Goal: Task Accomplishment & Management: Use online tool/utility

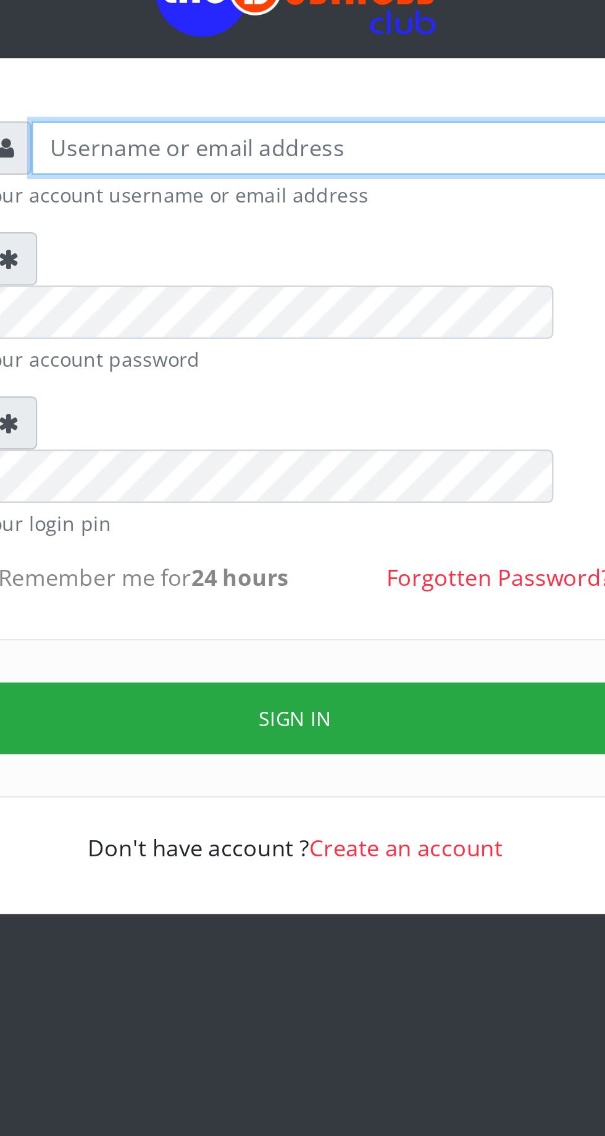
click at [259, 183] on input "text" at bounding box center [313, 181] width 255 height 23
type input "Musluky"
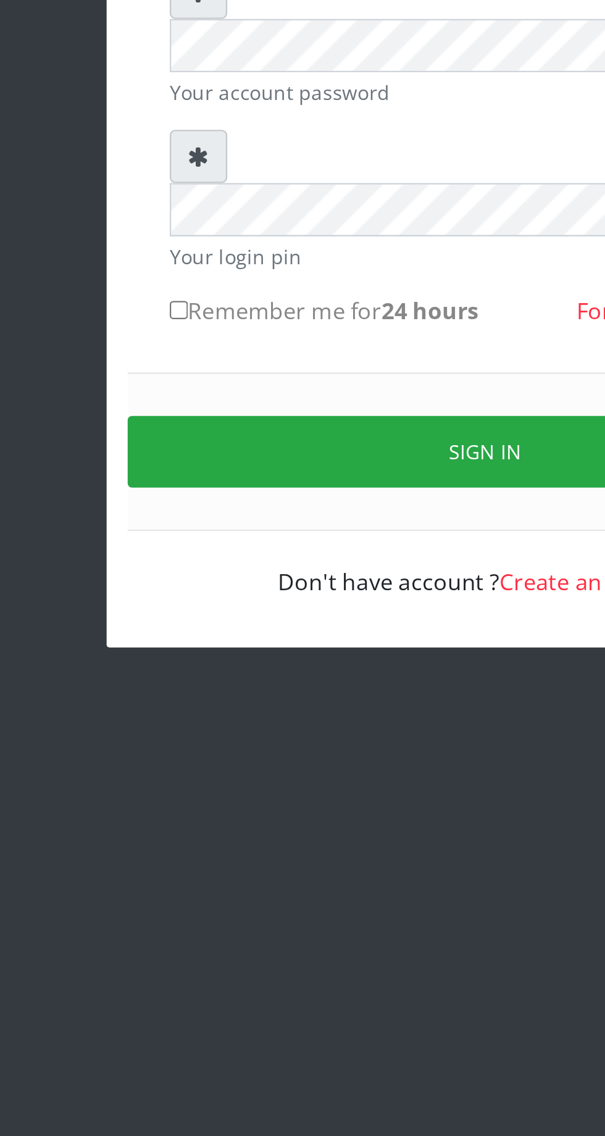
click at [306, 417] on button "Sign in" at bounding box center [302, 432] width 315 height 31
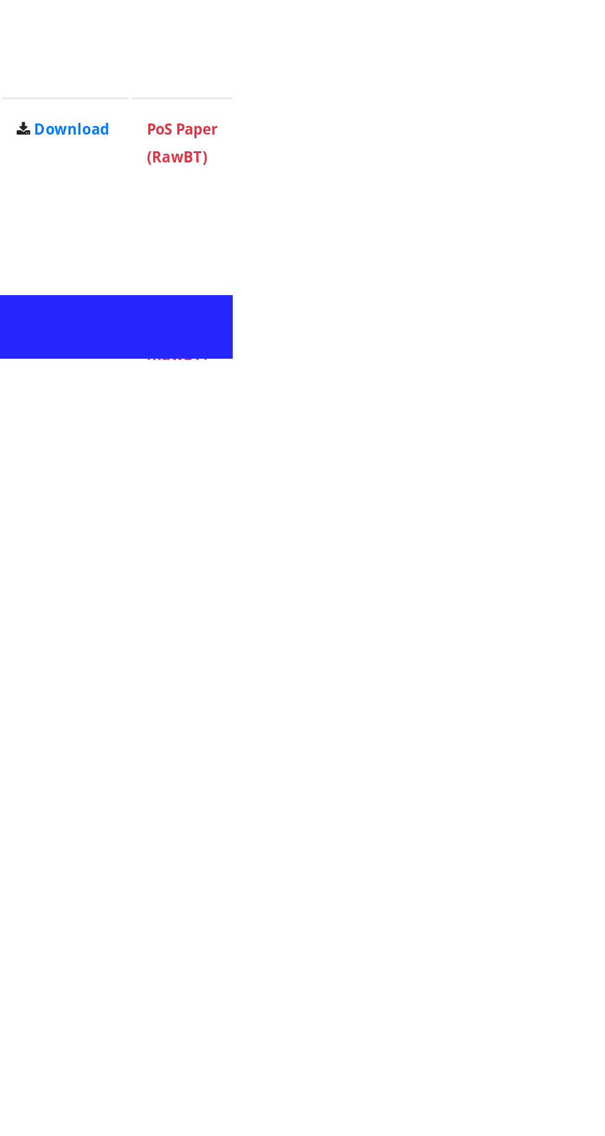
scroll to position [773, 0]
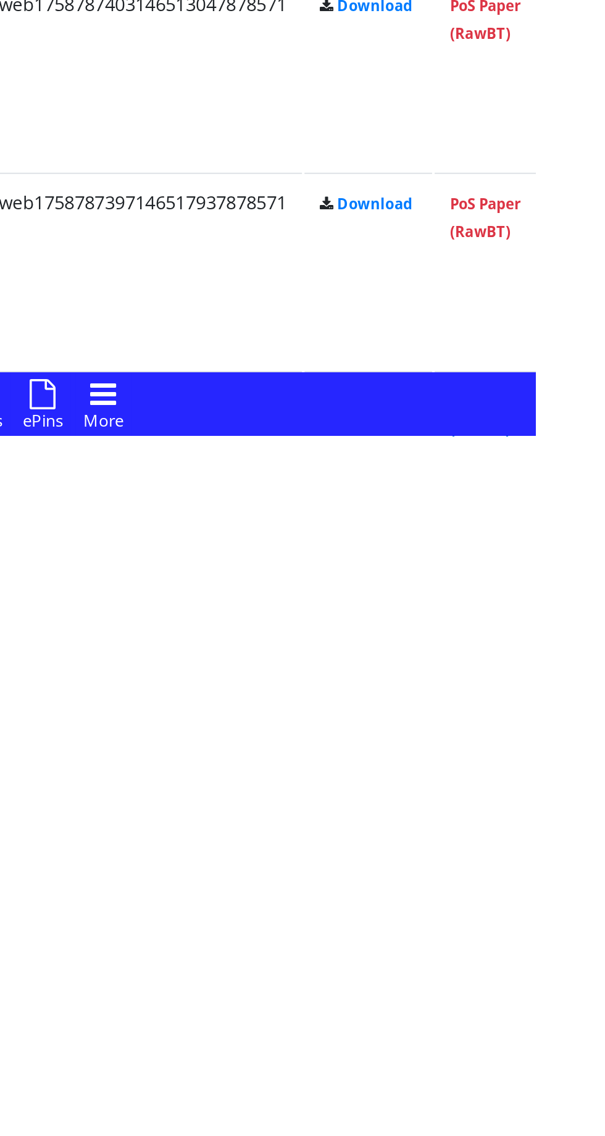
click at [596, 1122] on link "PoS Paper (RawBT)" at bounding box center [580, 1125] width 35 height 23
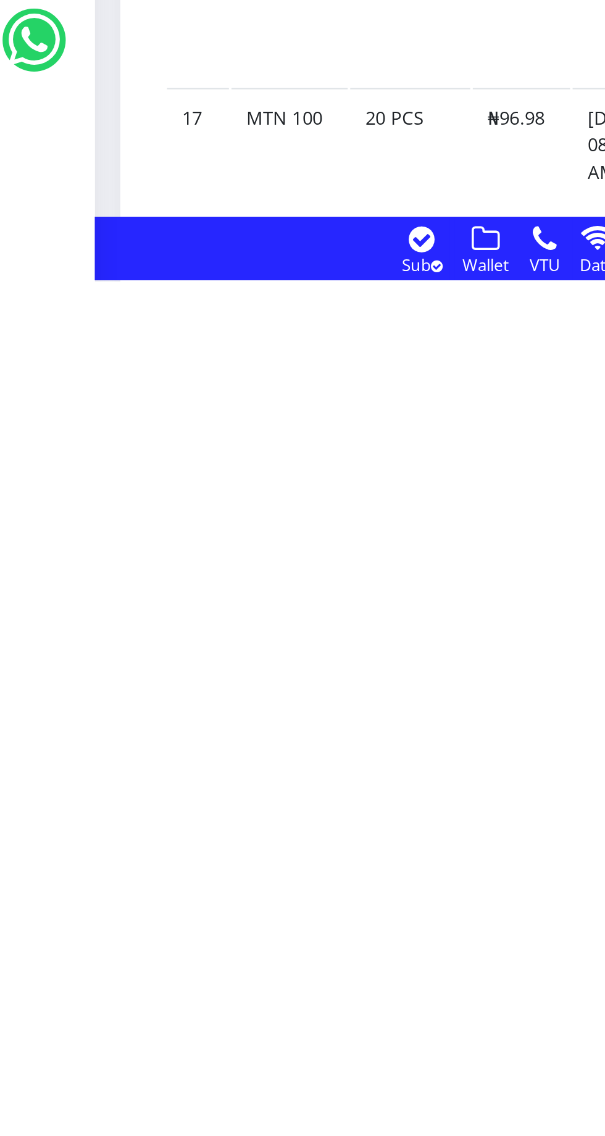
scroll to position [1611, 0]
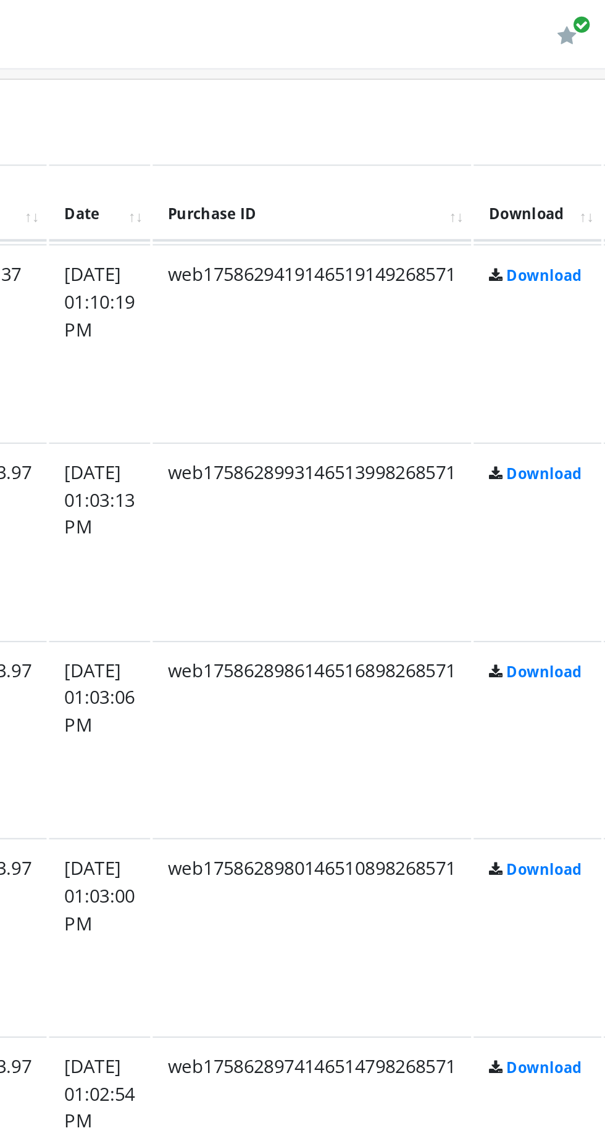
scroll to position [983, 0]
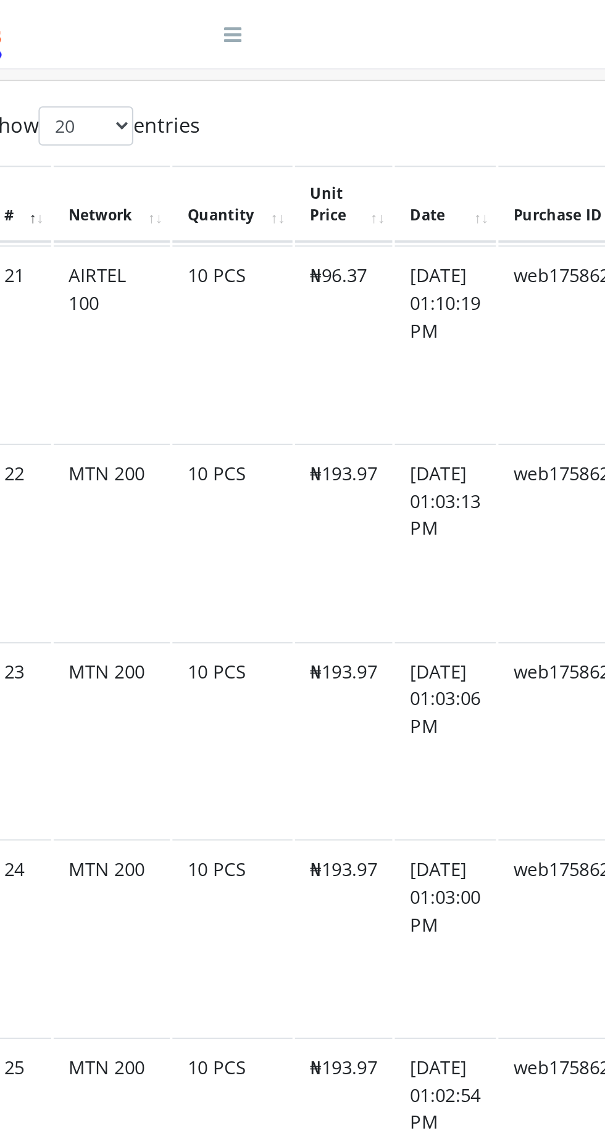
click at [214, 369] on td "10 PCS" at bounding box center [205, 362] width 59 height 96
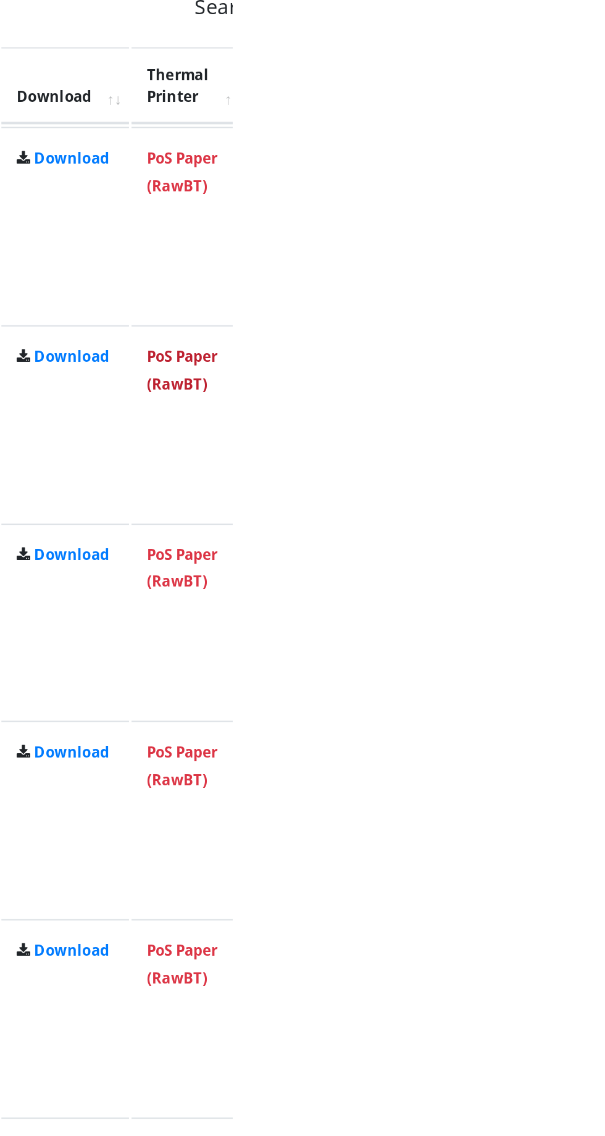
click at [598, 246] on link "PoS Paper (RawBT)" at bounding box center [580, 242] width 35 height 23
